Goal: Task Accomplishment & Management: Use online tool/utility

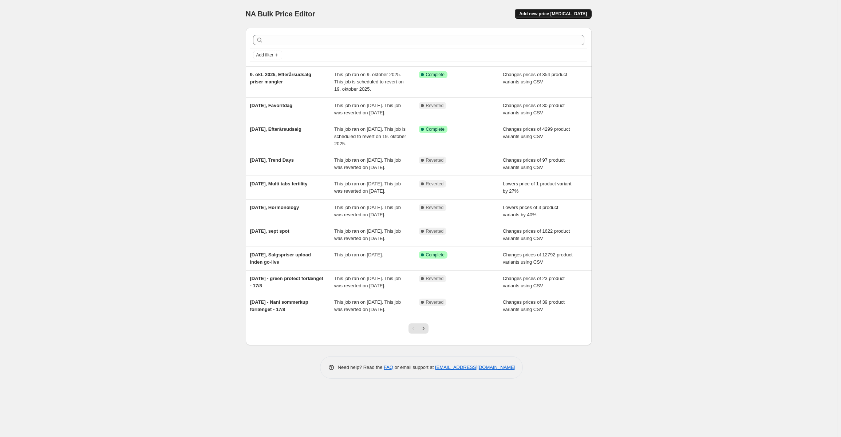
click at [570, 12] on span "Add new price [MEDICAL_DATA]" at bounding box center [553, 14] width 68 height 6
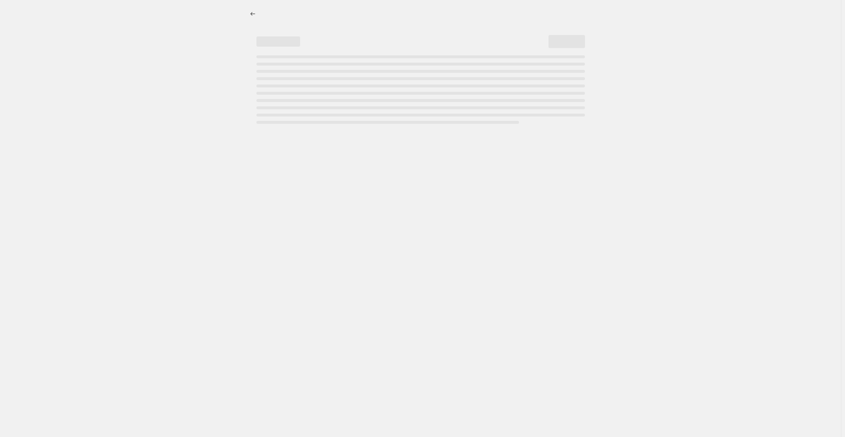
select select "percentage"
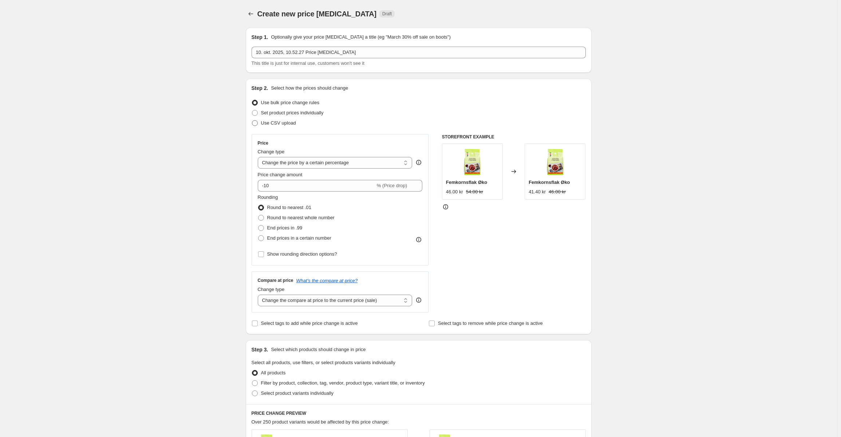
click at [279, 120] on span "Use CSV upload" at bounding box center [278, 122] width 35 height 5
click at [252, 120] on input "Use CSV upload" at bounding box center [252, 120] width 0 height 0
radio input "true"
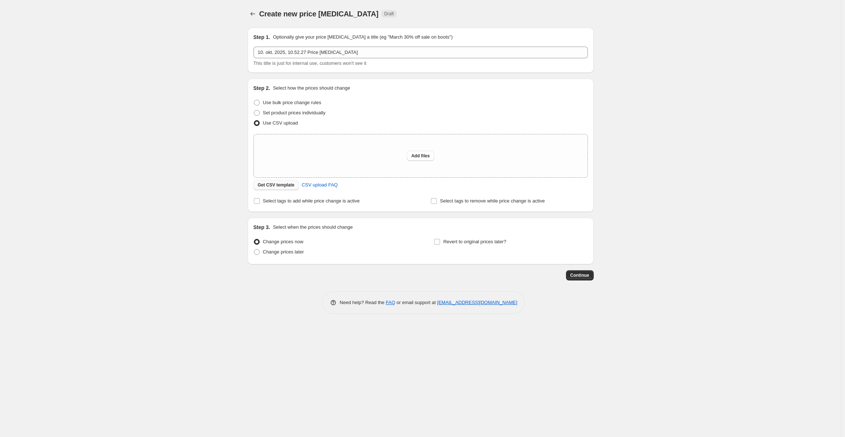
click at [279, 184] on span "Get CSV template" at bounding box center [276, 185] width 37 height 6
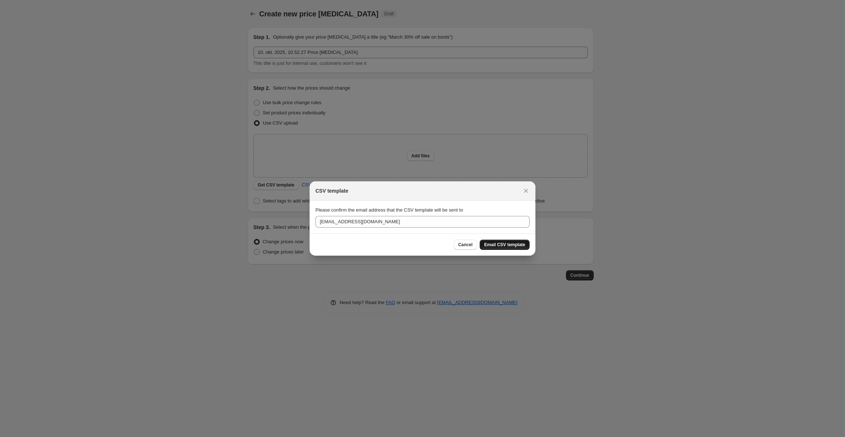
click at [498, 240] on button "Email CSV template" at bounding box center [505, 245] width 50 height 10
